Goal: Task Accomplishment & Management: Manage account settings

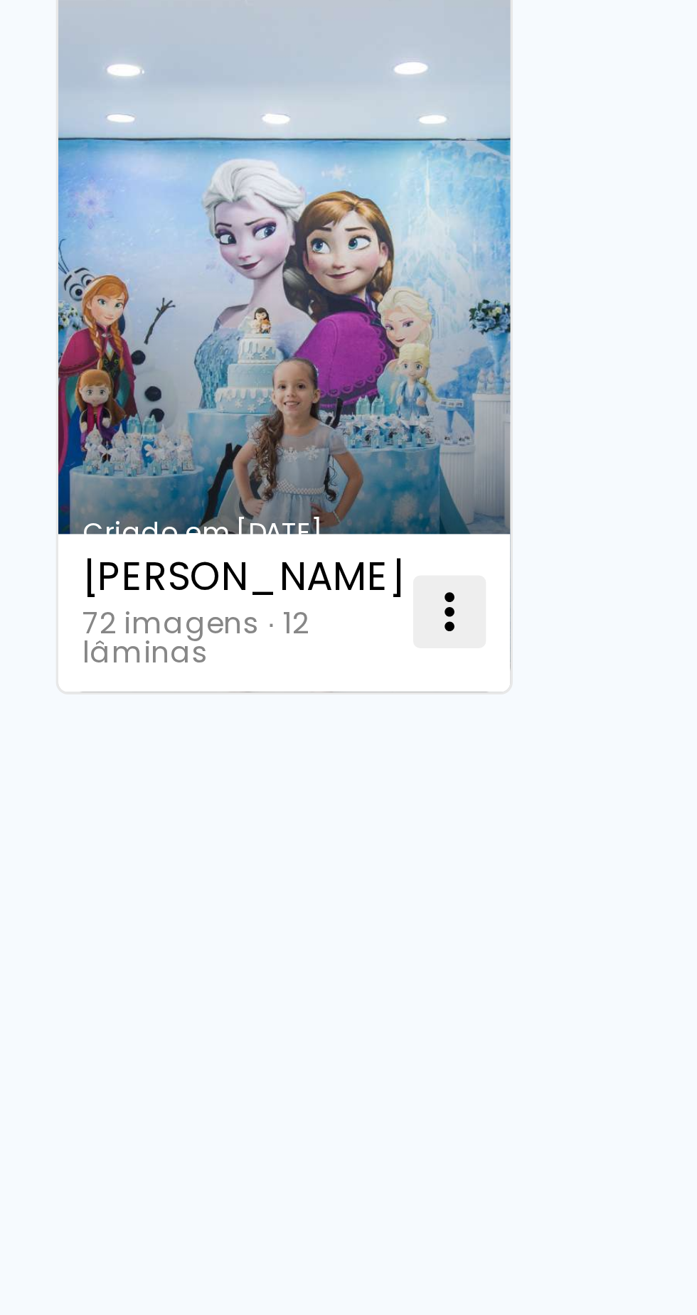
click at [355, 382] on iron-icon at bounding box center [353, 376] width 17 height 17
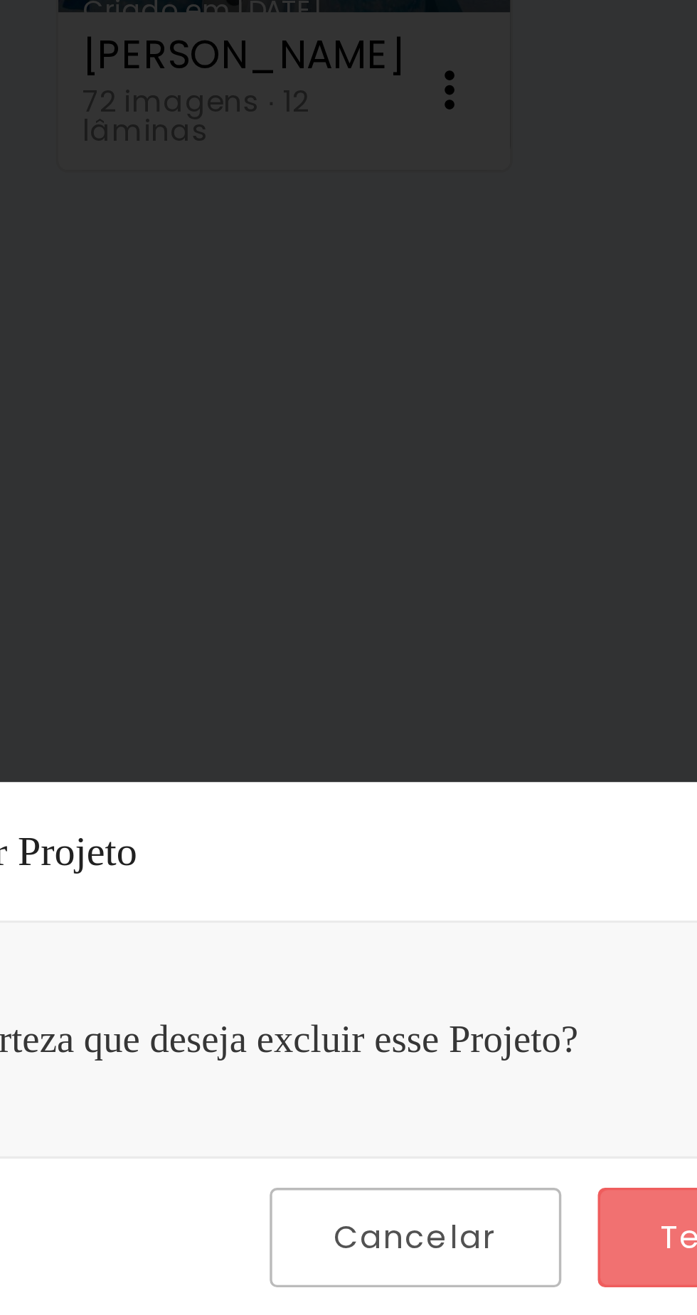
click at [0, 0] on slot "Tenho certeza" at bounding box center [0, 0] width 0 height 0
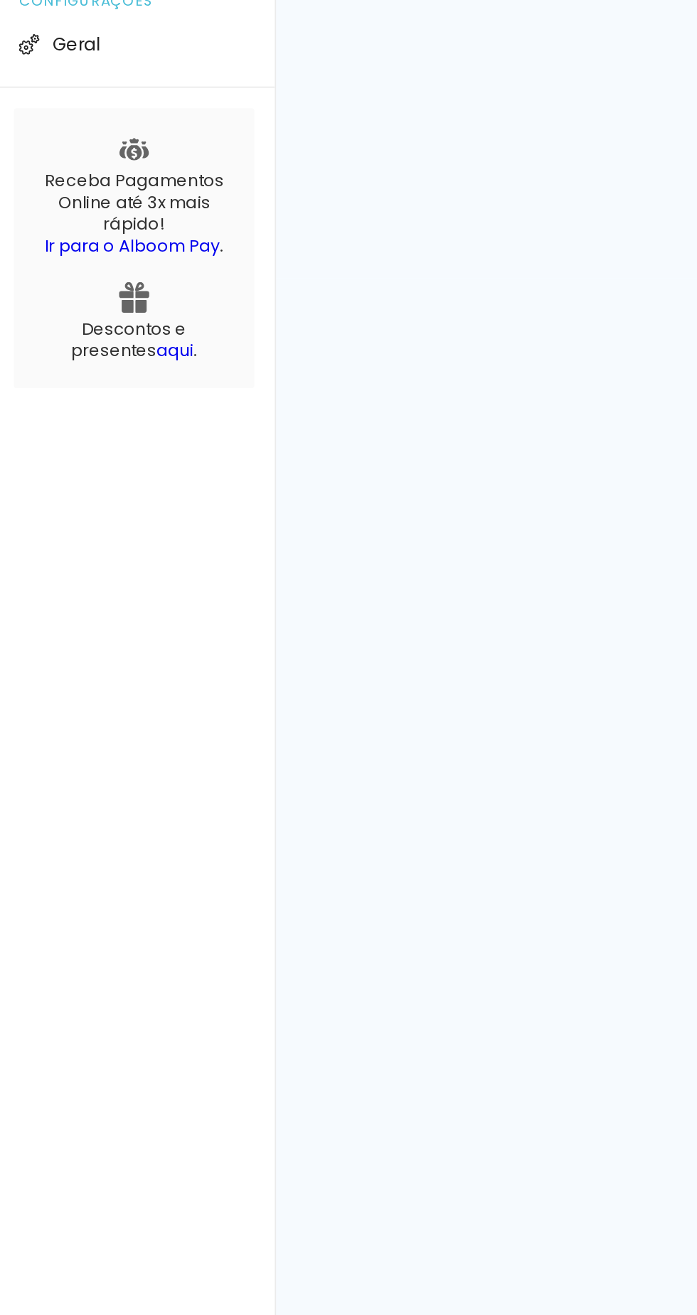
click at [263, 444] on div "Prosite Website + Landing pages Proof Sistema de seleção e venda de fotos Desig…" at bounding box center [348, 673] width 697 height 1283
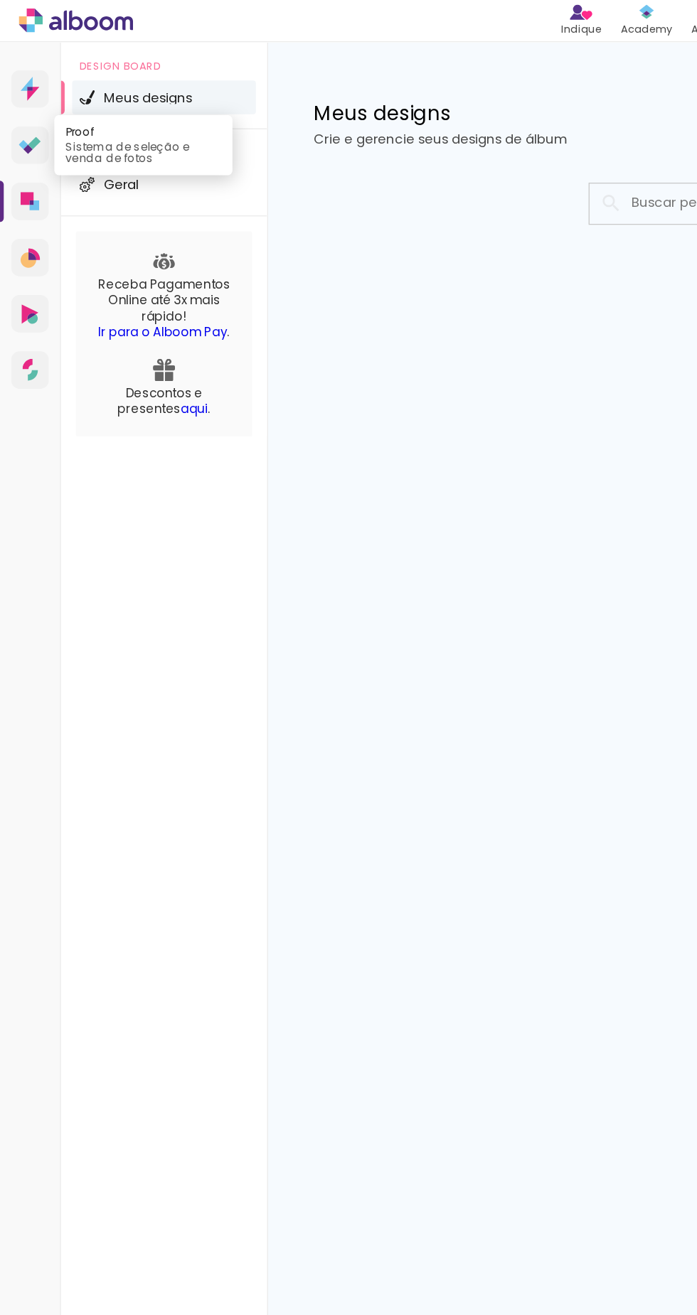
click at [26, 108] on icon at bounding box center [25, 108] width 9 height 9
